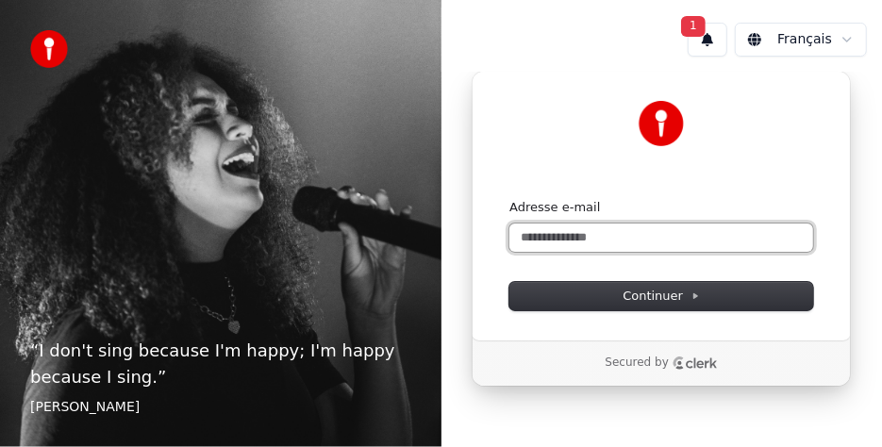
click at [558, 237] on input "Adresse e-mail" at bounding box center [662, 238] width 304 height 28
drag, startPoint x: 617, startPoint y: 236, endPoint x: 655, endPoint y: 235, distance: 37.8
click at [617, 236] on input "**********" at bounding box center [662, 238] width 304 height 28
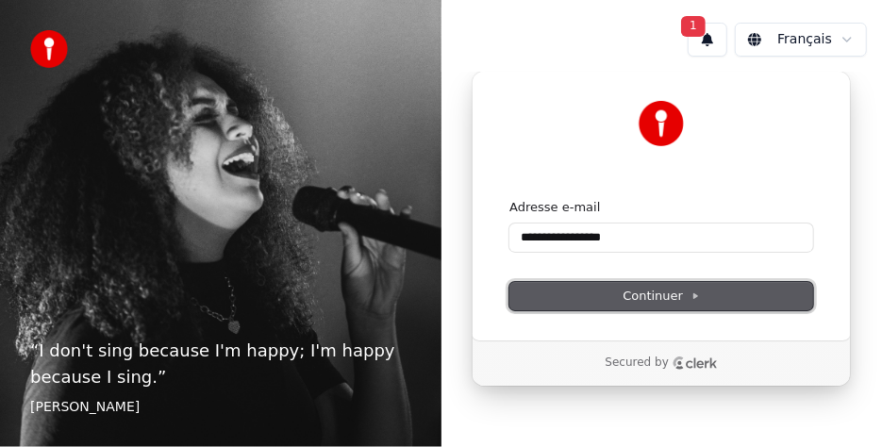
click at [667, 298] on span "Continuer" at bounding box center [661, 296] width 77 height 17
type input "**********"
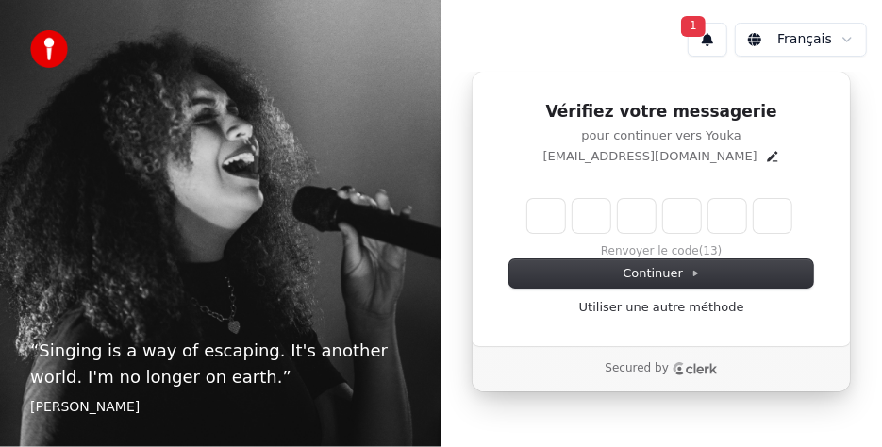
type input "*"
type input "**"
type input "*"
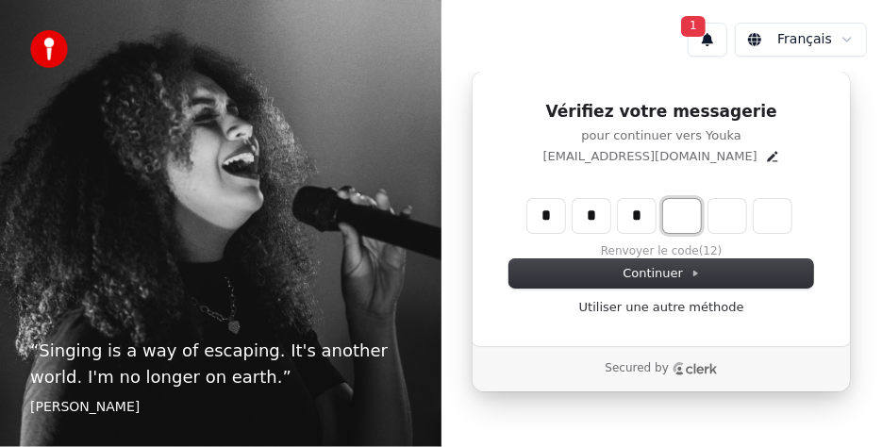
type input "***"
type input "*"
type input "****"
type input "*"
type input "******"
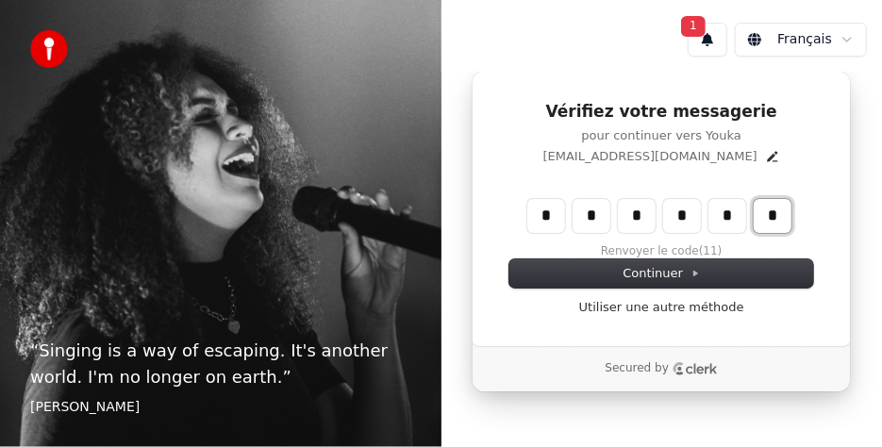
type input "*"
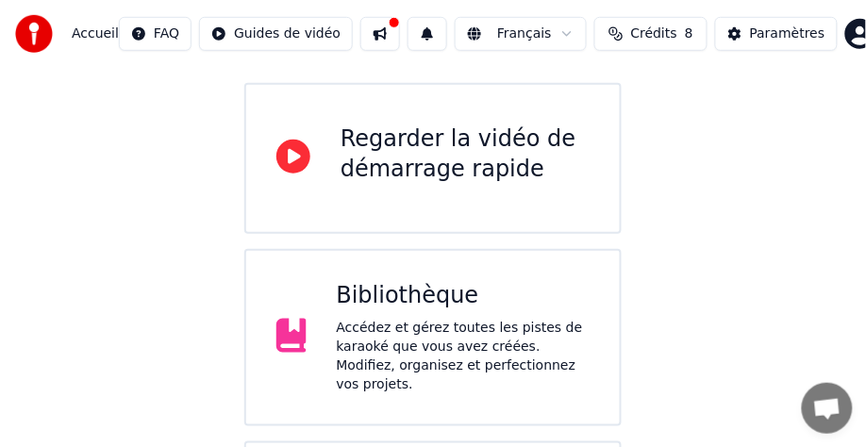
click at [373, 286] on div "Bibliothèque Accédez et gérez toutes les pistes de karaoké que vous avez créées…" at bounding box center [464, 337] width 254 height 113
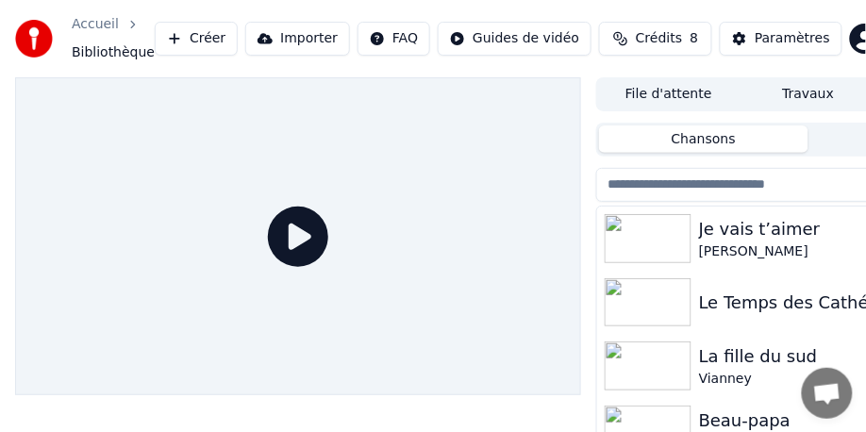
click at [669, 185] on input "search" at bounding box center [759, 185] width 327 height 34
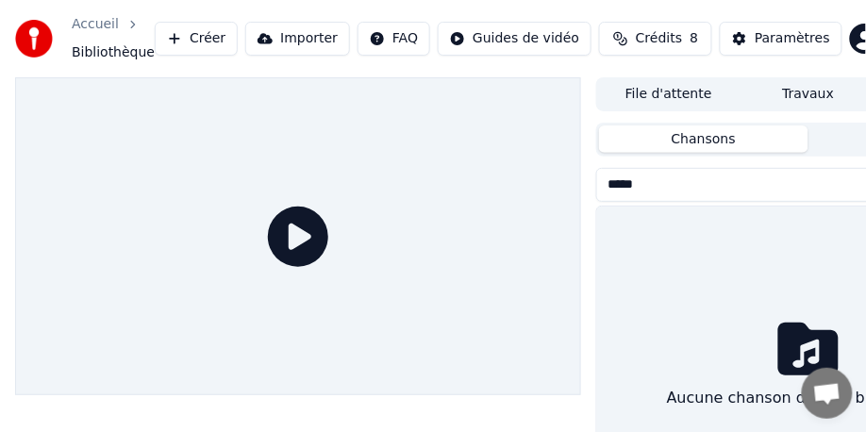
type input "******"
drag, startPoint x: 667, startPoint y: 183, endPoint x: 579, endPoint y: 189, distance: 88.0
click at [579, 189] on div "File d'attente Travaux Bibliothèque Chansons Playlists ****** Trier Aucune chan…" at bounding box center [433, 303] width 866 height 453
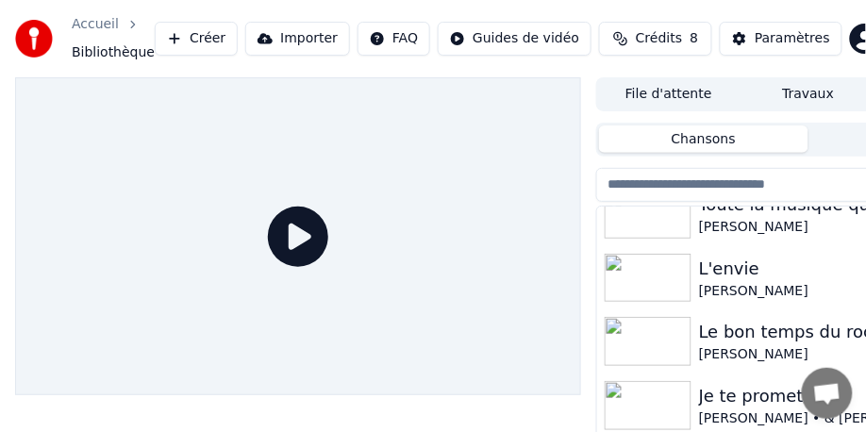
scroll to position [943, 0]
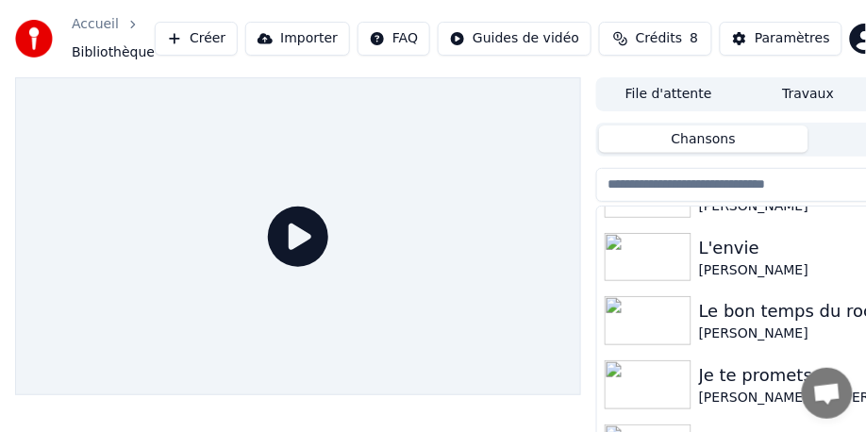
click at [673, 319] on img at bounding box center [648, 320] width 87 height 49
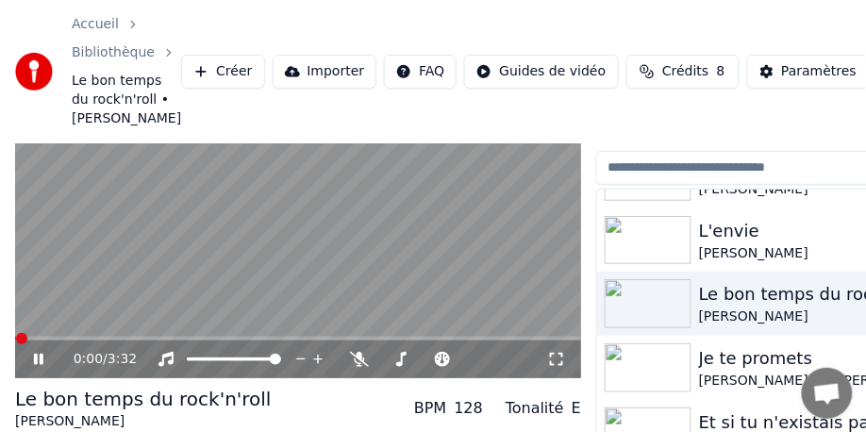
scroll to position [94, 0]
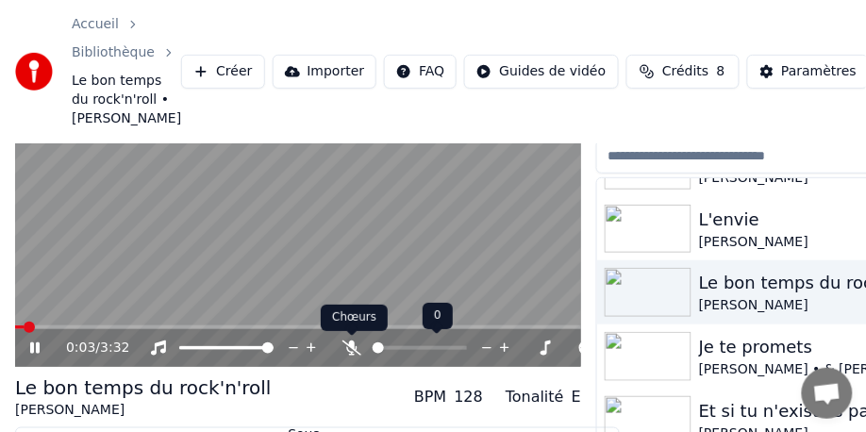
click at [355, 348] on icon at bounding box center [352, 348] width 19 height 15
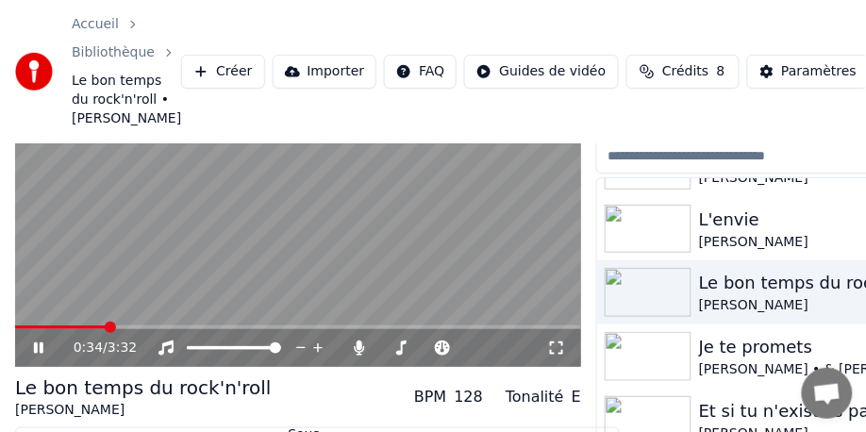
click at [39, 344] on icon at bounding box center [38, 348] width 9 height 11
click at [445, 347] on span at bounding box center [439, 348] width 47 height 4
click at [85, 326] on span at bounding box center [61, 328] width 92 height 4
click at [39, 348] on icon at bounding box center [38, 348] width 11 height 13
click at [40, 350] on icon at bounding box center [38, 348] width 9 height 11
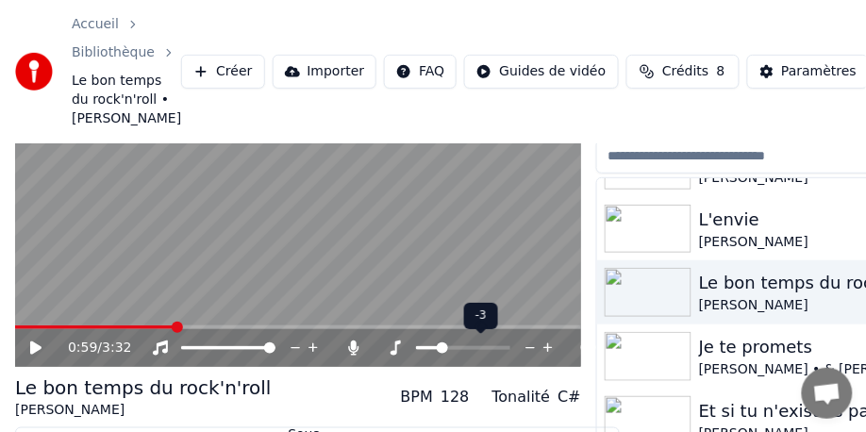
click at [443, 350] on span at bounding box center [442, 348] width 11 height 11
click at [35, 347] on icon at bounding box center [38, 348] width 11 height 13
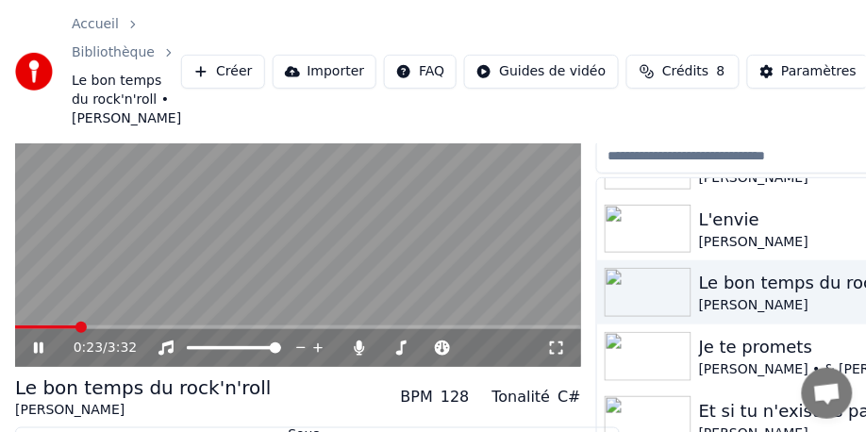
click at [76, 328] on span at bounding box center [81, 327] width 11 height 11
click at [303, 326] on span at bounding box center [159, 328] width 288 height 4
click at [40, 348] on icon at bounding box center [38, 348] width 9 height 11
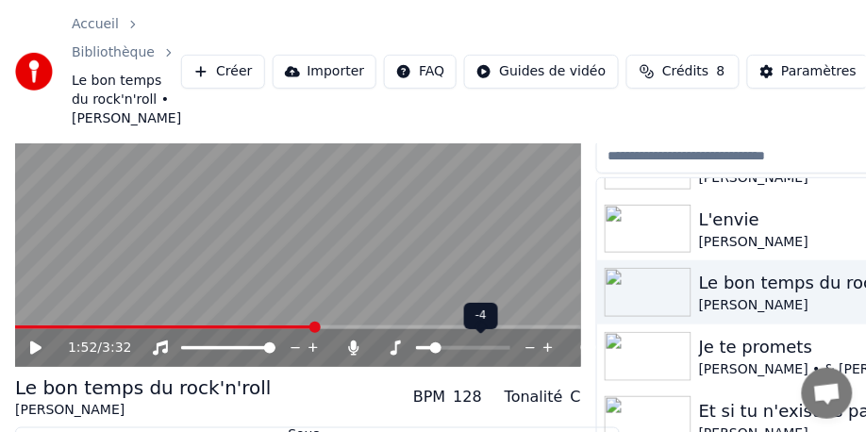
click at [433, 351] on span at bounding box center [435, 348] width 11 height 11
click at [39, 344] on icon at bounding box center [38, 348] width 11 height 13
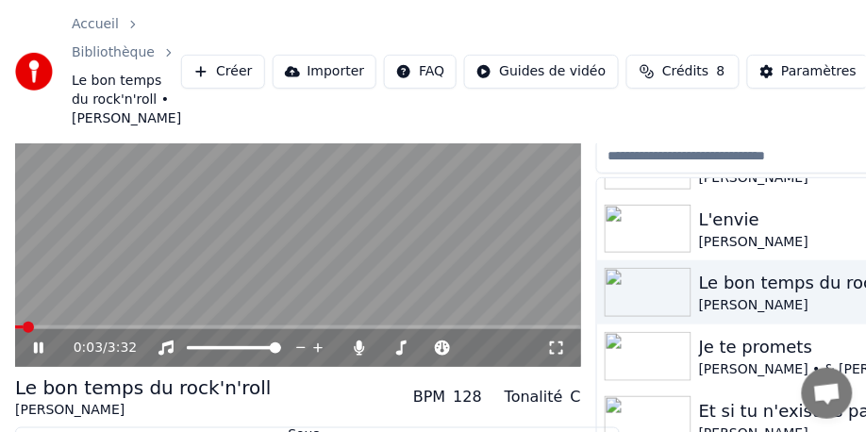
click at [23, 333] on span at bounding box center [28, 327] width 11 height 11
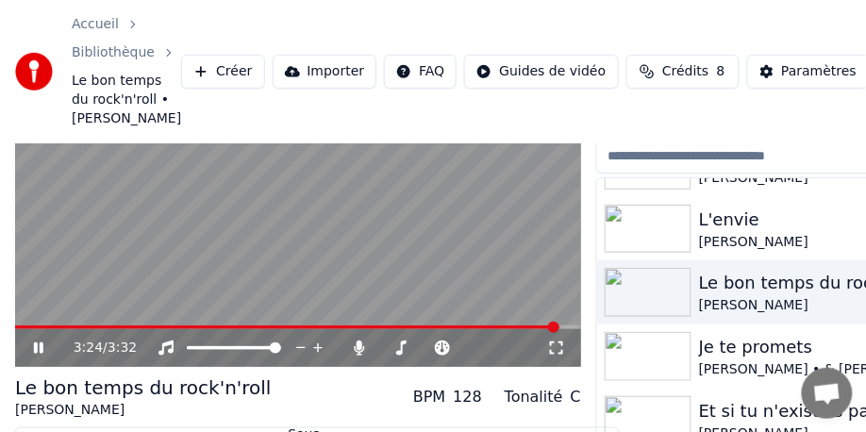
click at [38, 350] on icon at bounding box center [51, 348] width 43 height 15
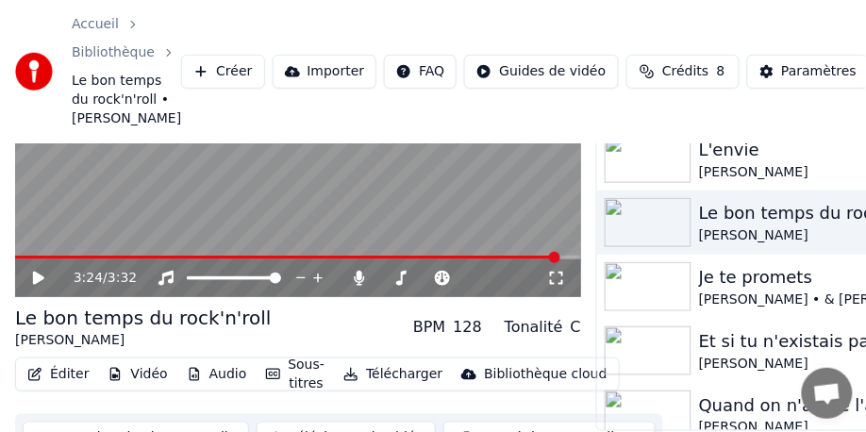
scroll to position [195, 0]
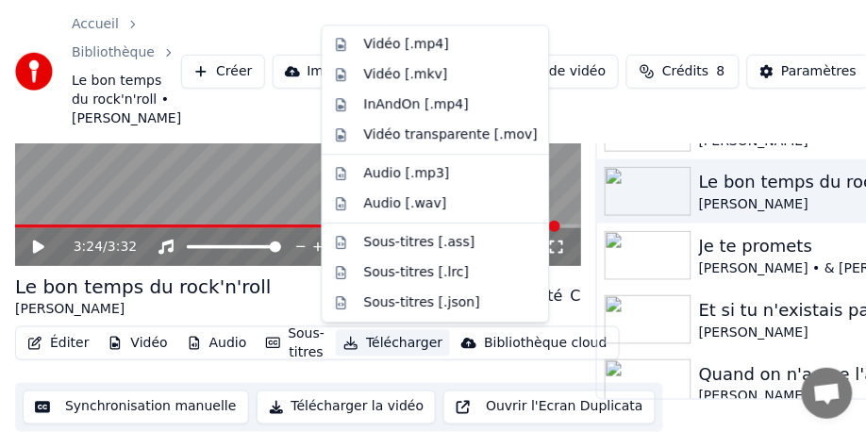
click at [368, 344] on button "Télécharger" at bounding box center [393, 343] width 114 height 26
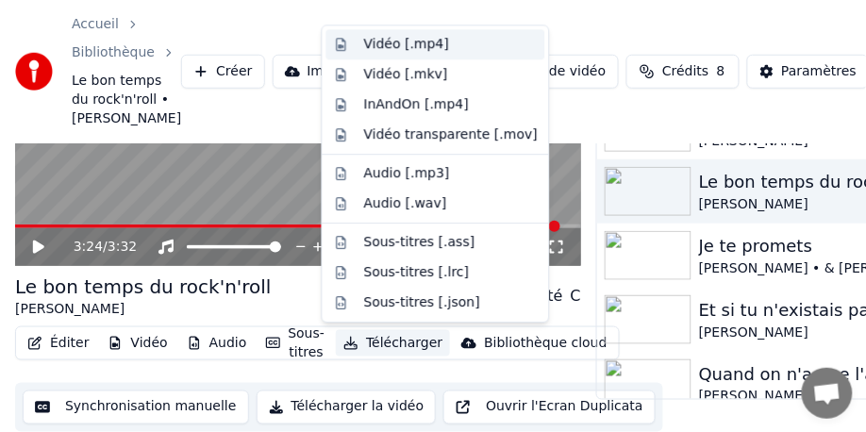
click at [371, 45] on div "Vidéo [.mp4]" at bounding box center [406, 44] width 85 height 19
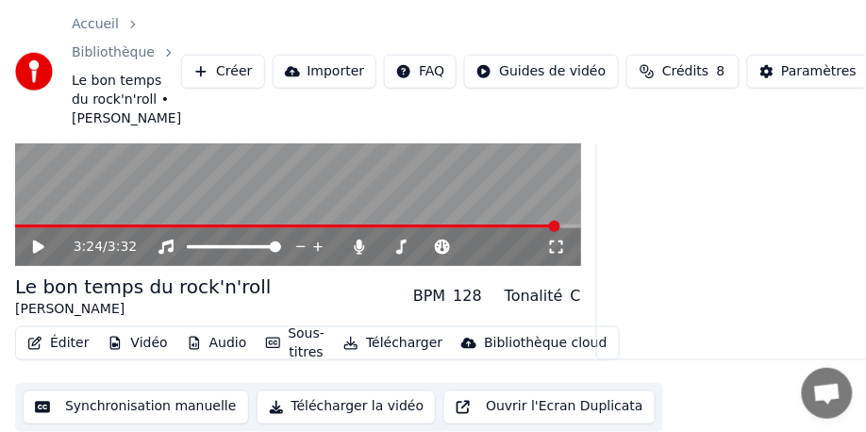
click at [567, 5] on div "Accueil Bibliothèque Le bon temps du rock'n'roll • Johny Hallyday Créer Importe…" at bounding box center [433, 71] width 866 height 143
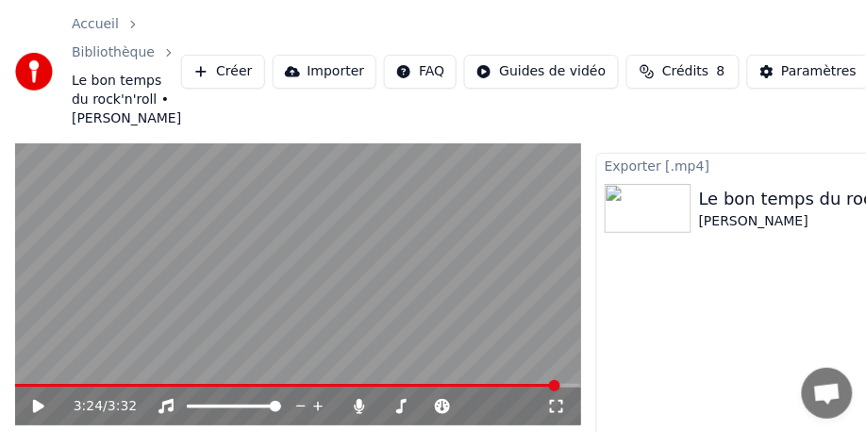
scroll to position [0, 0]
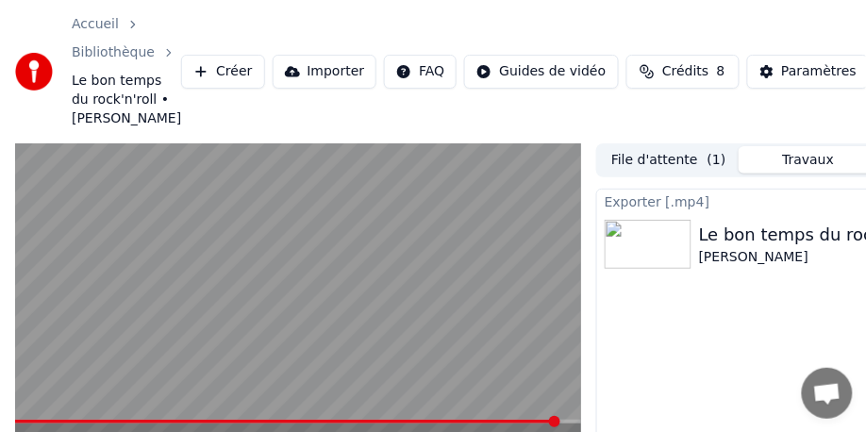
click at [701, 342] on div "Exporter [.mp4] Le bon temps du rock'n'roll Johny Hallyday Afficher" at bounding box center [808, 372] width 425 height 367
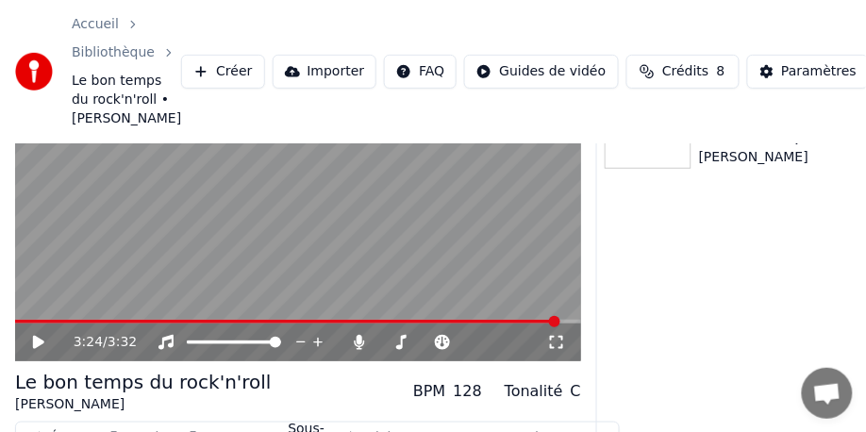
scroll to position [195, 0]
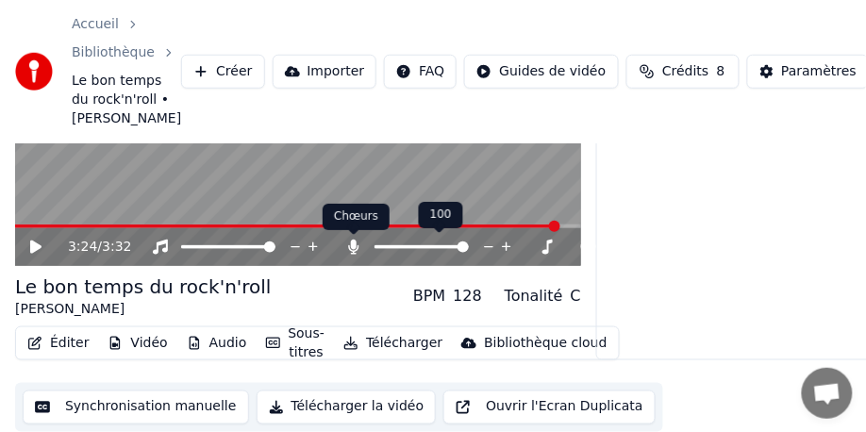
click at [347, 245] on icon at bounding box center [353, 247] width 19 height 15
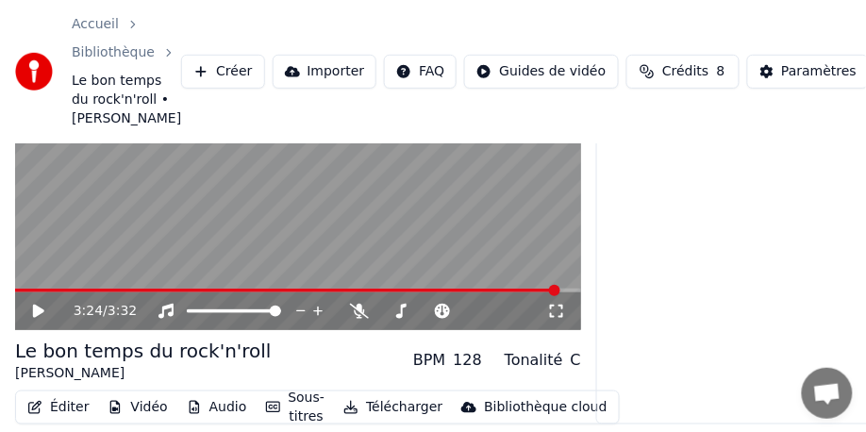
scroll to position [189, 0]
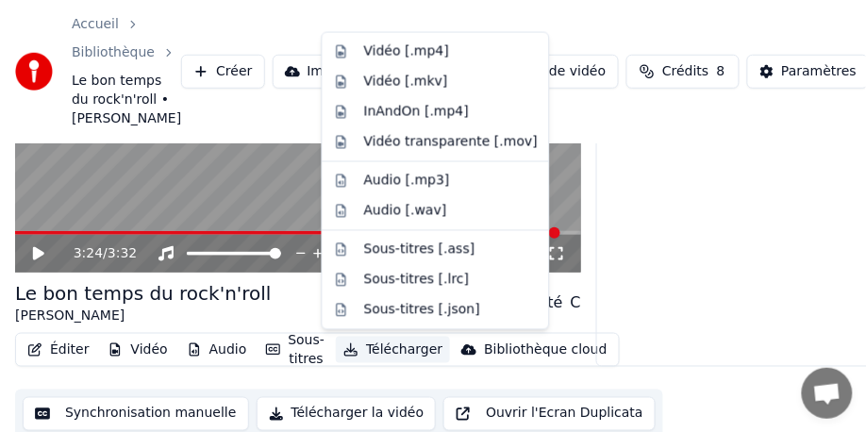
click at [390, 351] on button "Télécharger" at bounding box center [393, 350] width 114 height 26
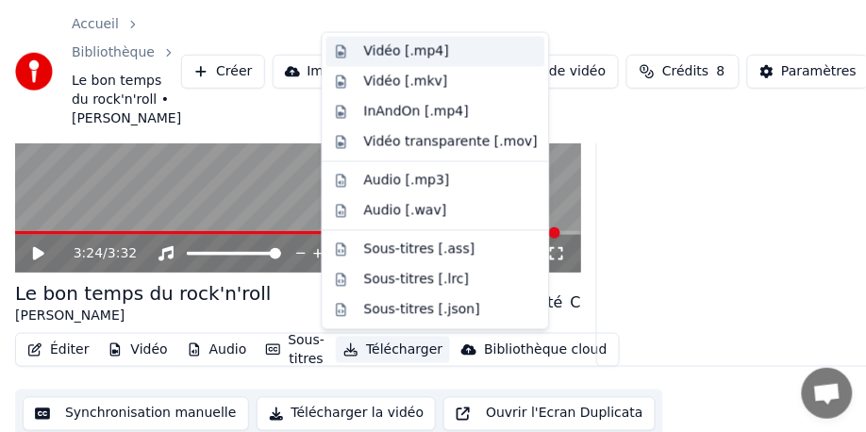
click at [373, 57] on div "Vidéo [.mp4]" at bounding box center [406, 51] width 85 height 19
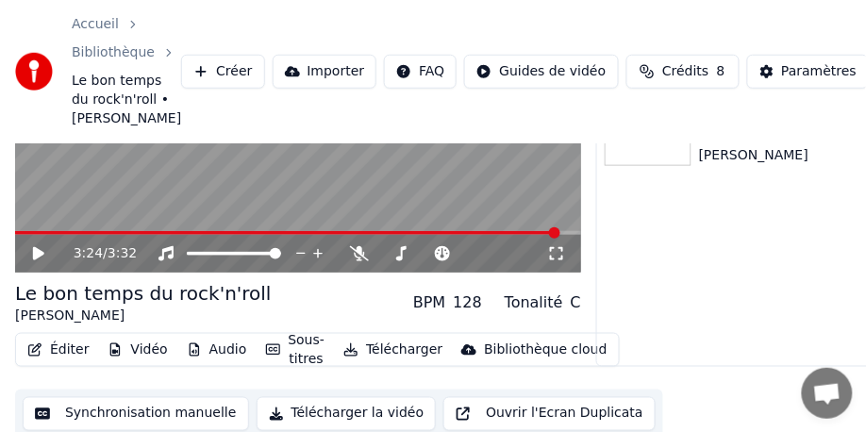
click at [764, 298] on div "Exporter [.mp4] Le bon temps du rock'n'roll Johny Hallyday 47 % Exporter [.mp4]…" at bounding box center [808, 183] width 425 height 367
